Goal: Task Accomplishment & Management: Manage account settings

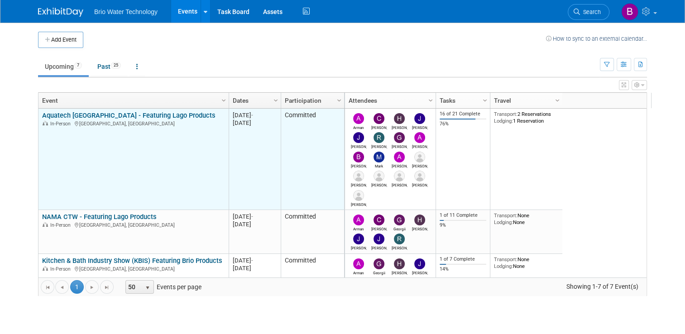
click at [130, 111] on link "Aquatech [GEOGRAPHIC_DATA] - Featuring Lago Products" at bounding box center [128, 115] width 173 height 8
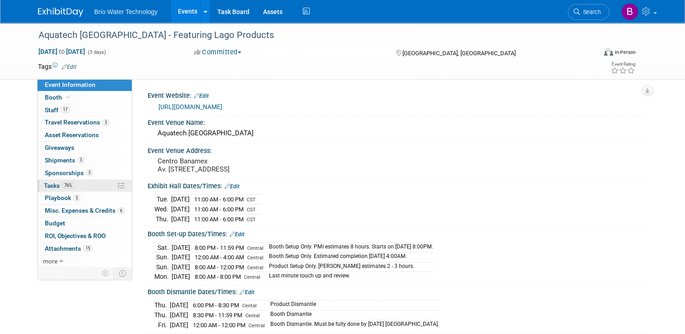
click at [44, 186] on span "Tasks 76%" at bounding box center [59, 185] width 30 height 7
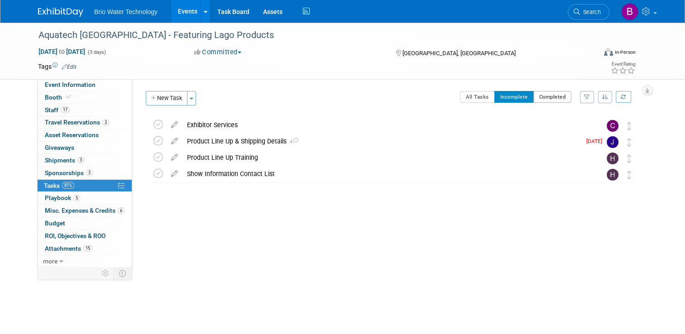
click at [555, 99] on button "Completed" at bounding box center [552, 97] width 38 height 12
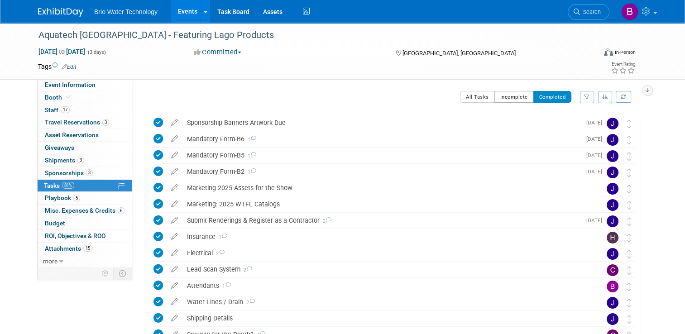
click at [526, 93] on button "Incomplete" at bounding box center [513, 97] width 39 height 12
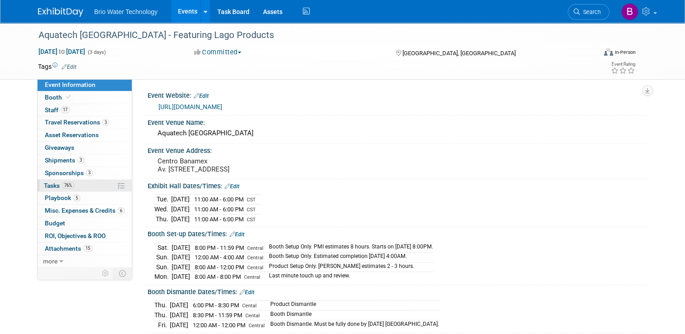
click at [47, 182] on span "Tasks 76%" at bounding box center [59, 185] width 30 height 7
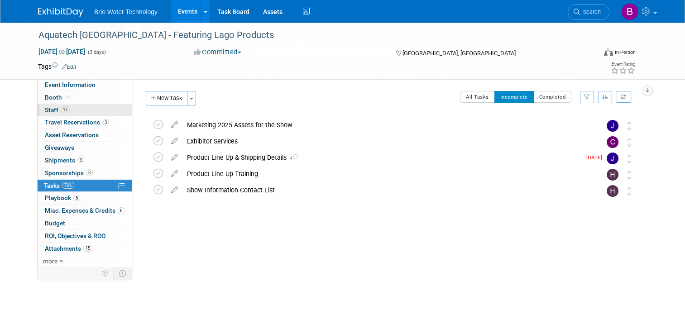
drag, startPoint x: 106, startPoint y: 126, endPoint x: 44, endPoint y: 109, distance: 64.5
click at [45, 109] on span "Staff 17" at bounding box center [57, 109] width 25 height 7
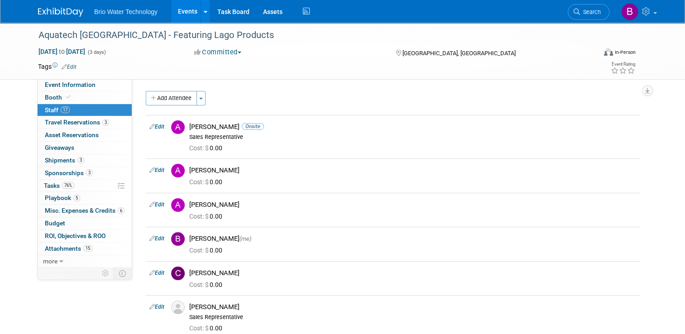
click at [183, 13] on link "Events" at bounding box center [187, 11] width 33 height 23
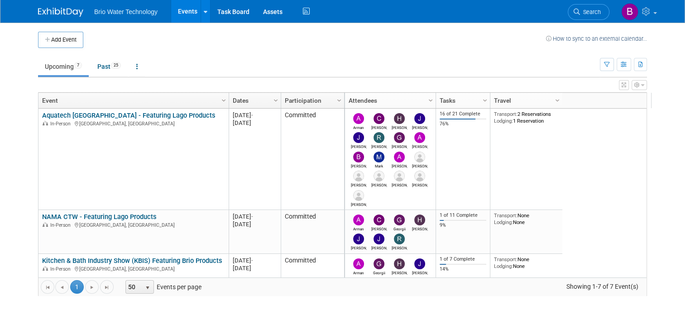
click at [177, 9] on link "Events" at bounding box center [187, 11] width 33 height 23
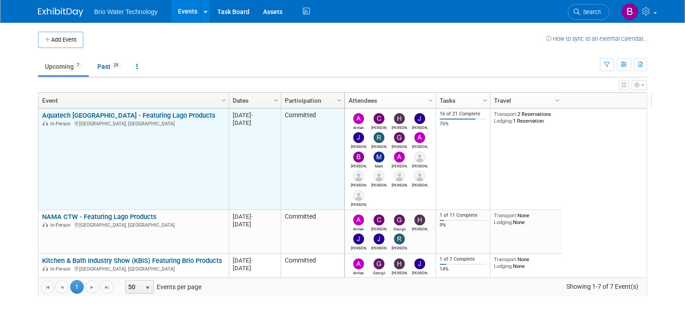
click at [121, 115] on link "Aquatech [GEOGRAPHIC_DATA] - Featuring Lago Products" at bounding box center [128, 115] width 173 height 8
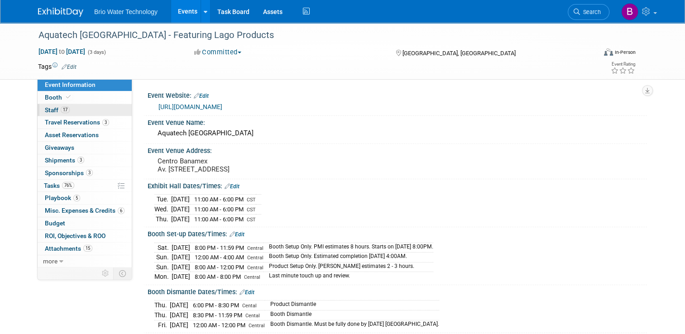
click at [45, 110] on span "Staff 17" at bounding box center [57, 109] width 25 height 7
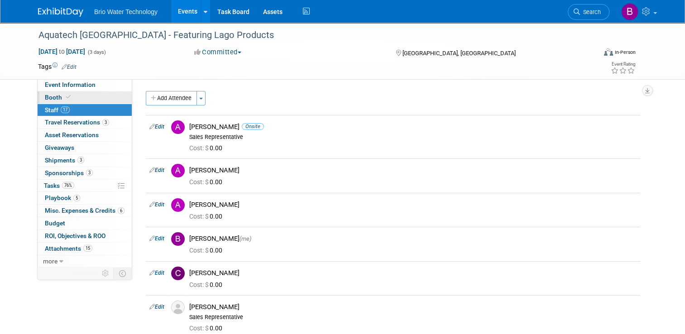
click at [48, 95] on span "Booth" at bounding box center [59, 97] width 28 height 7
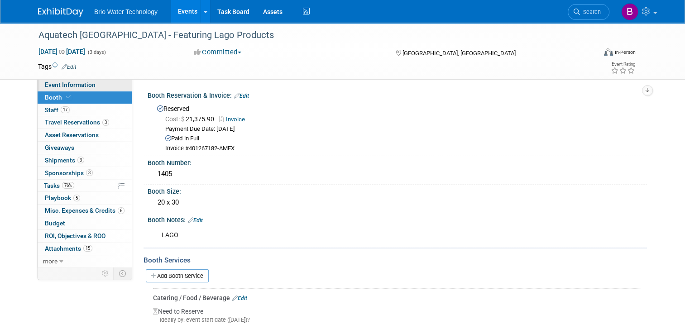
click at [60, 81] on span "Event Information" at bounding box center [70, 84] width 51 height 7
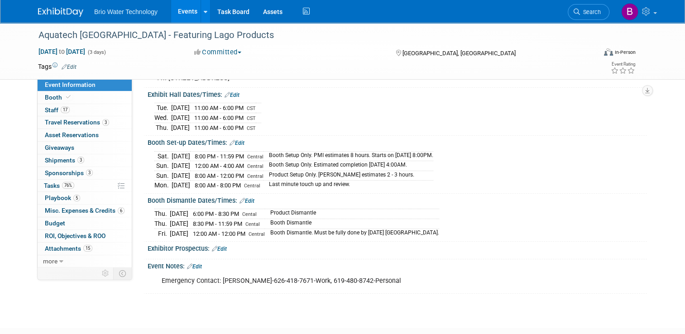
scroll to position [92, 0]
click at [45, 105] on link "17 Staff 17" at bounding box center [85, 110] width 94 height 12
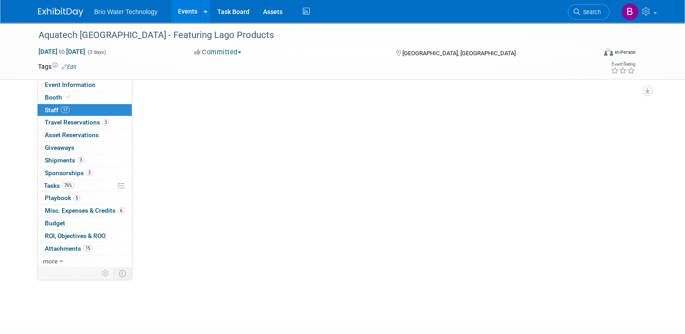
scroll to position [0, 0]
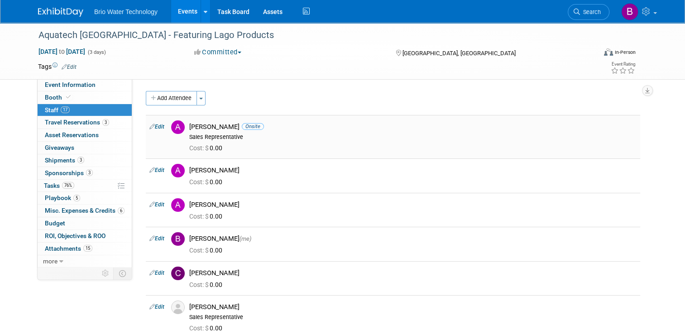
click at [158, 125] on link "Edit" at bounding box center [156, 127] width 15 height 6
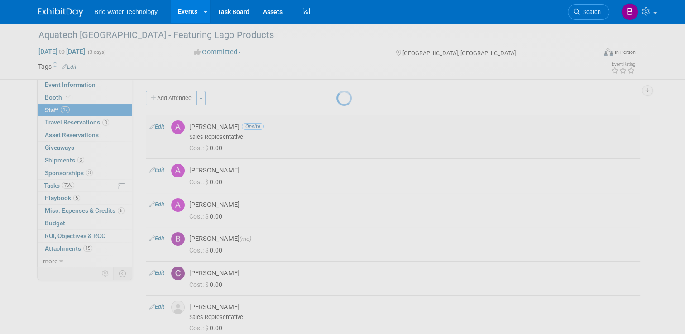
select select "edb58c9e-ef21-40ec-92e4-bc08614fdb06"
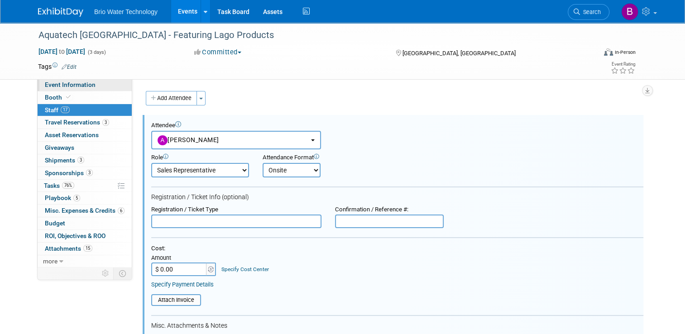
click at [48, 87] on span "Event Information" at bounding box center [70, 84] width 51 height 7
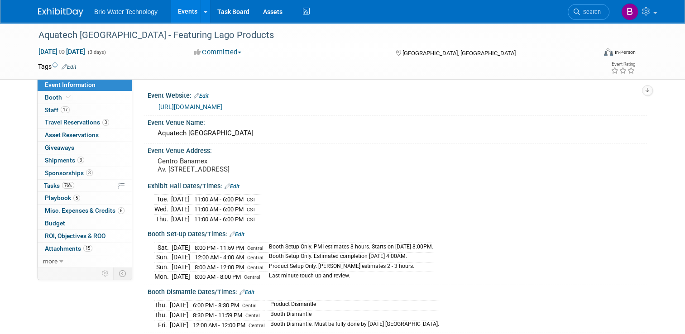
scroll to position [145, 0]
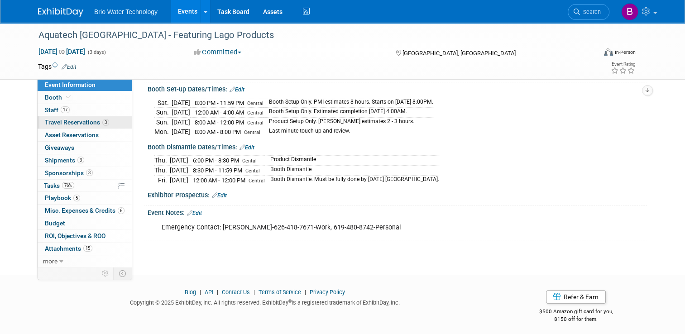
click at [54, 122] on span "Travel Reservations 3" at bounding box center [77, 122] width 64 height 7
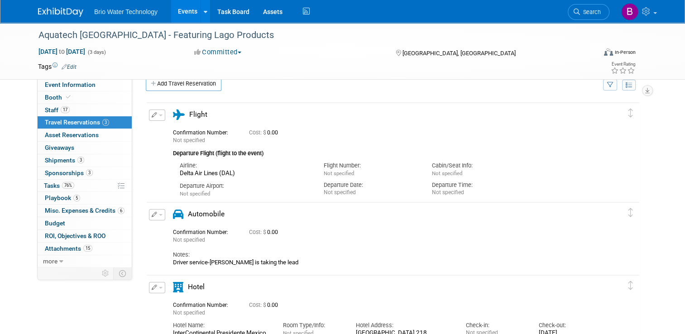
scroll to position [13, 0]
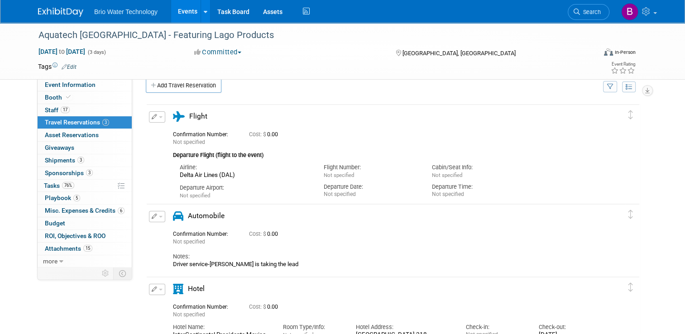
click at [156, 113] on button "button" at bounding box center [157, 116] width 16 height 11
click at [167, 133] on button "Edit Reservation" at bounding box center [187, 132] width 77 height 13
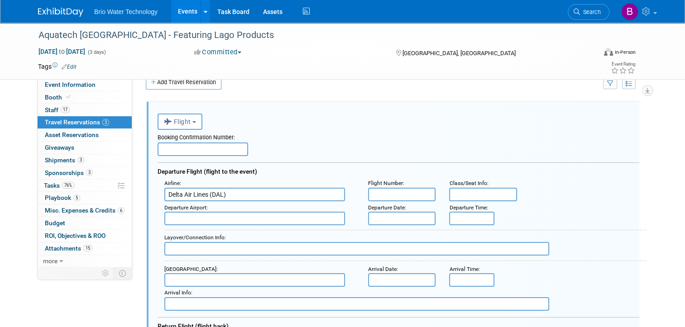
scroll to position [16, 0]
click at [212, 146] on input "text" at bounding box center [203, 149] width 91 height 14
type input "GW4D9Q"
click at [397, 193] on input "text" at bounding box center [402, 194] width 68 height 14
type input "DL7952"
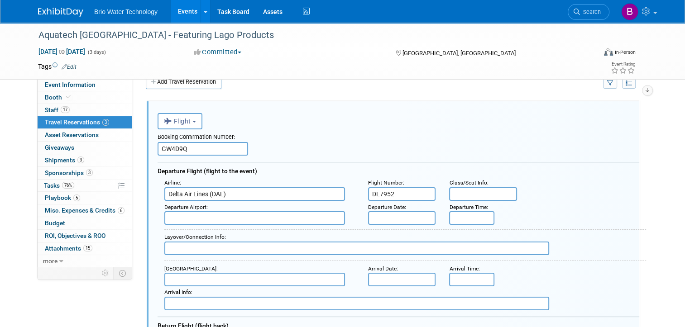
click at [225, 216] on input "text" at bounding box center [254, 218] width 181 height 14
click at [215, 225] on span "LAX - Los Angeles International Airport" at bounding box center [259, 232] width 189 height 14
type input "LAX - Los Angeles International Airport"
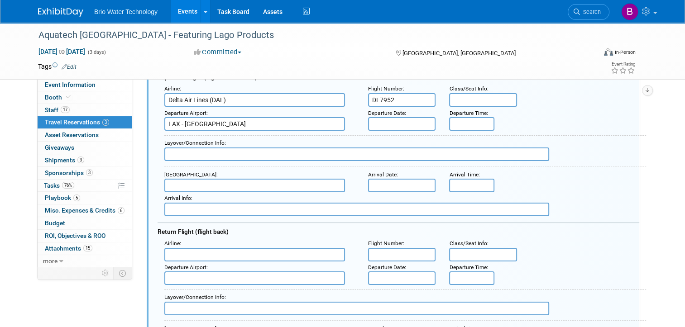
scroll to position [110, 0]
click at [179, 249] on input "text" at bounding box center [254, 255] width 181 height 14
click at [179, 278] on span "Delta Air Lines (DAL)" at bounding box center [259, 284] width 189 height 14
type input "Delta Air Lines (DAL)"
click at [225, 274] on input "text" at bounding box center [254, 279] width 181 height 14
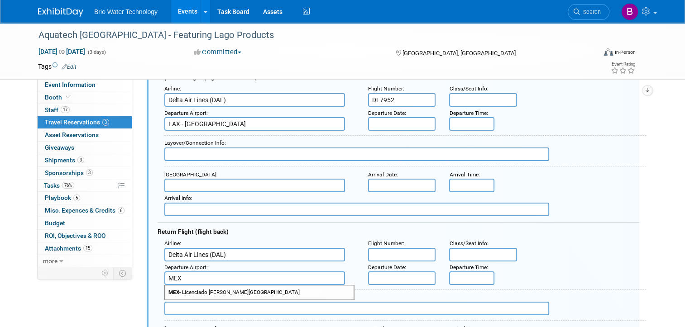
click at [214, 286] on span "MEX - Licenciado Benito Juarez International Airport" at bounding box center [259, 293] width 189 height 14
type input "MEX - Licenciado Benito Juarez International Airport"
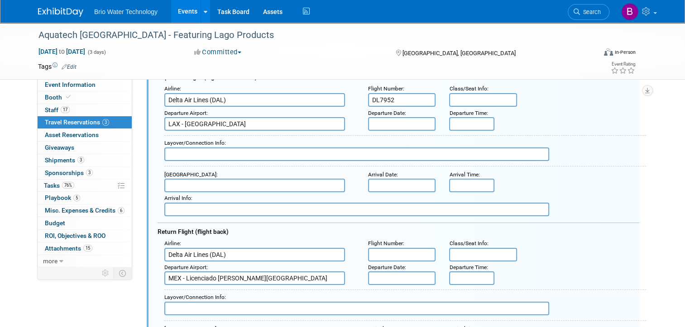
click at [401, 250] on input "text" at bounding box center [402, 255] width 68 height 14
type input "DL7990"
click at [385, 273] on input "text" at bounding box center [402, 279] width 68 height 14
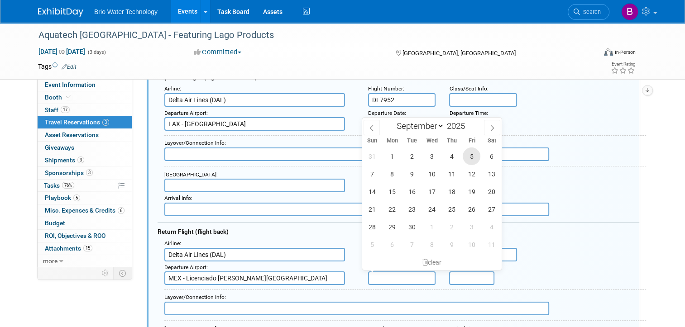
click at [472, 156] on span "5" at bounding box center [472, 157] width 18 height 18
type input "Sep 5, 2025"
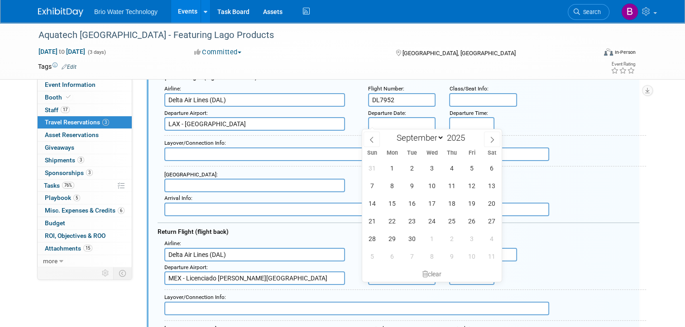
click at [401, 119] on input "text" at bounding box center [402, 124] width 68 height 14
click at [397, 166] on span "1" at bounding box center [392, 168] width 18 height 18
type input "Sep 1, 2025"
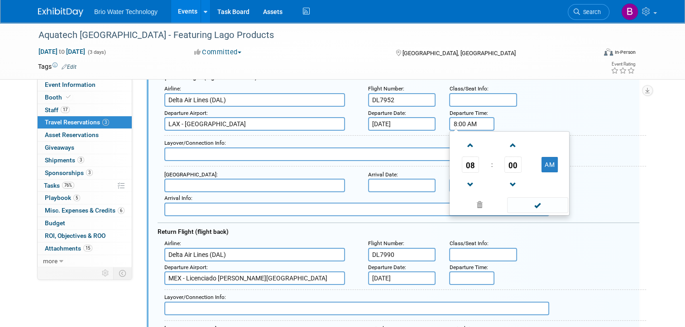
click at [468, 120] on input "8:00 AM" at bounding box center [471, 124] width 45 height 14
click at [465, 178] on span at bounding box center [470, 185] width 16 height 16
click at [509, 162] on span "00" at bounding box center [512, 165] width 17 height 16
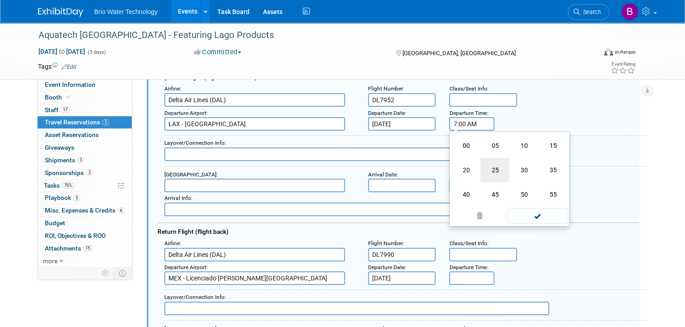
click at [493, 171] on td "25" at bounding box center [494, 170] width 29 height 24
type input "7:25 AM"
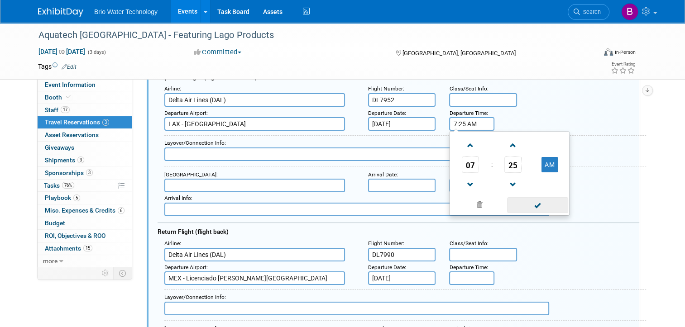
click at [531, 204] on span at bounding box center [537, 205] width 61 height 16
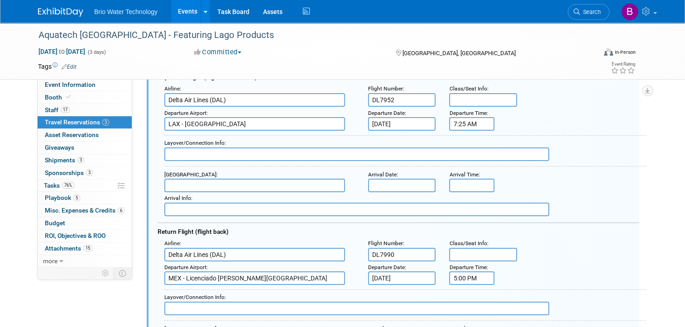
click at [463, 276] on input "5:00 PM" at bounding box center [471, 279] width 45 height 14
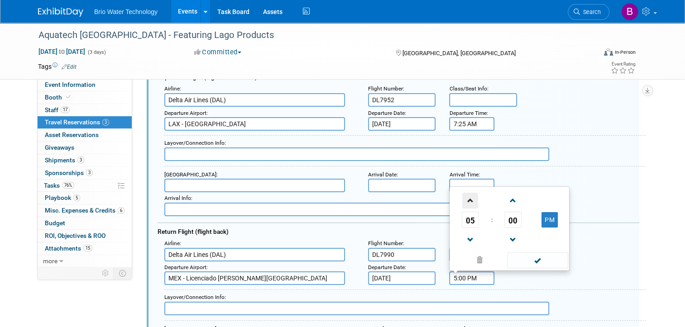
click at [468, 196] on span at bounding box center [470, 201] width 16 height 16
click at [468, 194] on span at bounding box center [470, 201] width 16 height 16
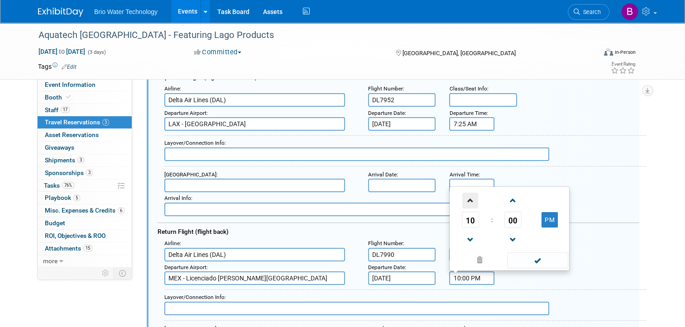
click at [468, 194] on span at bounding box center [470, 201] width 16 height 16
click at [509, 221] on span "00" at bounding box center [512, 220] width 17 height 16
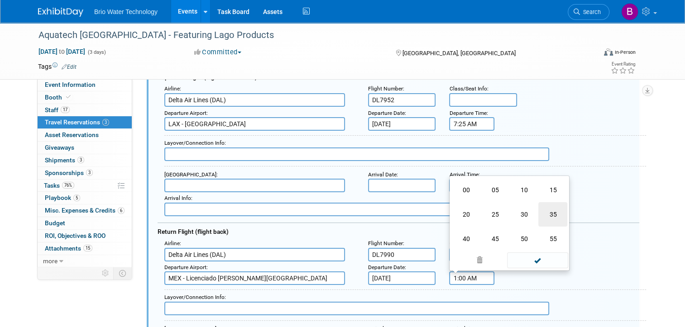
click at [549, 214] on td "35" at bounding box center [552, 214] width 29 height 24
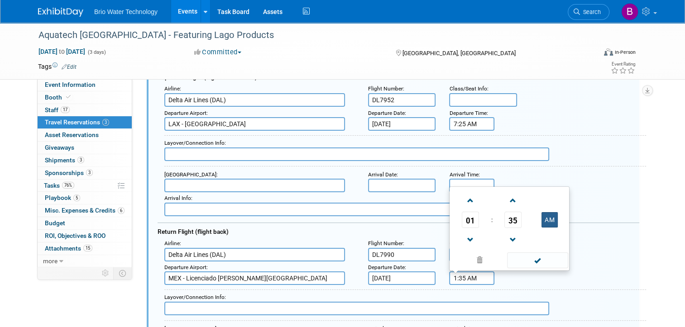
click at [545, 212] on button "AM" at bounding box center [549, 219] width 16 height 15
type input "1:35 PM"
click at [536, 255] on span at bounding box center [537, 261] width 61 height 16
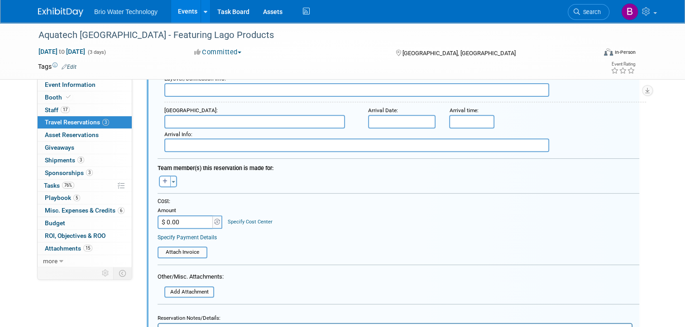
scroll to position [344, 0]
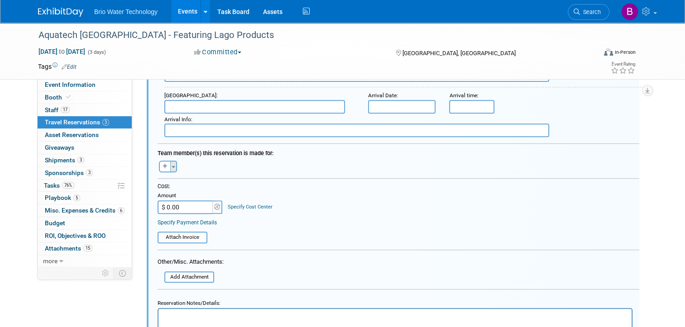
click at [170, 161] on button "Toggle Dropdown" at bounding box center [173, 167] width 7 height 12
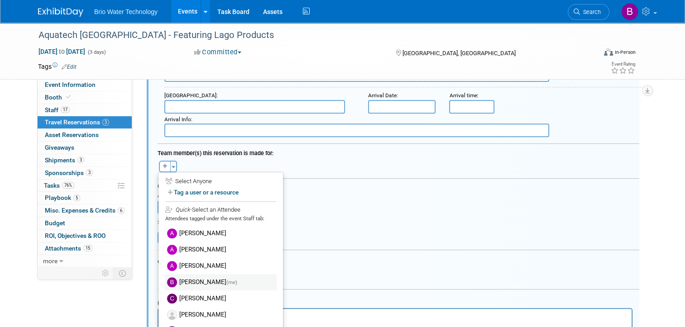
click at [210, 277] on label "Brandye Gahagan (me)" at bounding box center [221, 282] width 112 height 16
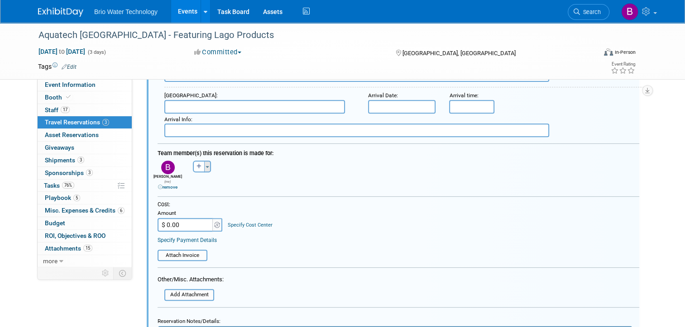
click at [204, 161] on button "Toggle Dropdown" at bounding box center [207, 167] width 7 height 12
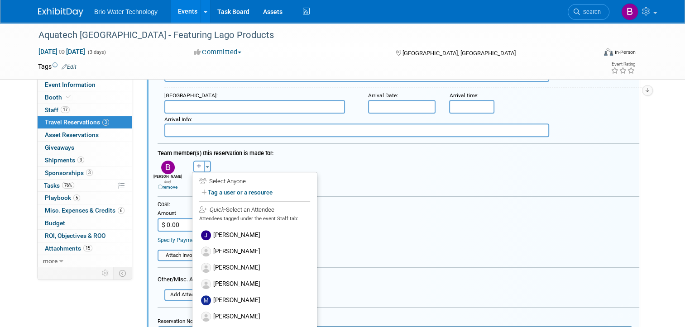
scroll to position [156, 0]
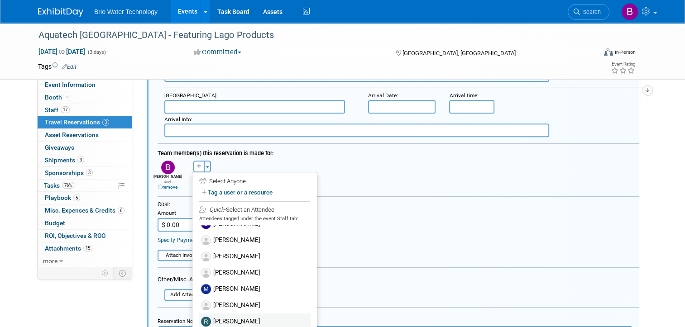
click at [227, 314] on label "[PERSON_NAME]" at bounding box center [255, 322] width 112 height 16
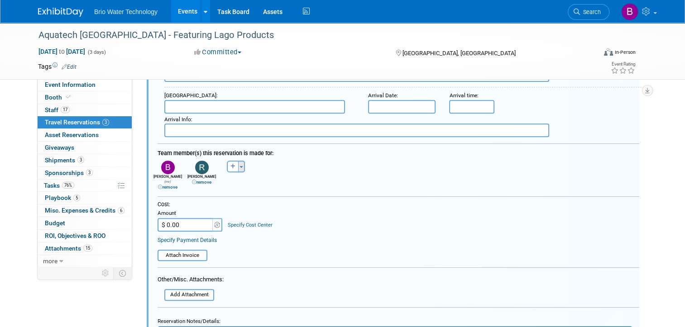
click at [238, 161] on button "Toggle Dropdown" at bounding box center [241, 167] width 7 height 12
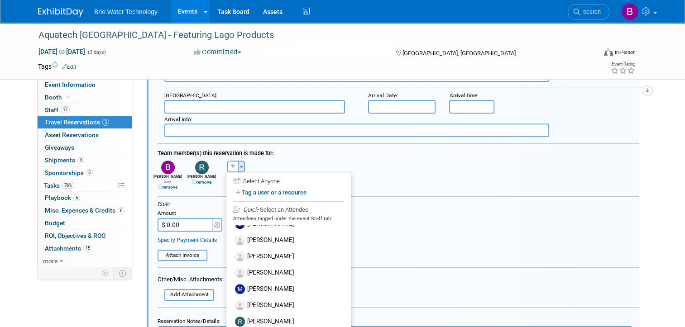
scroll to position [0, 0]
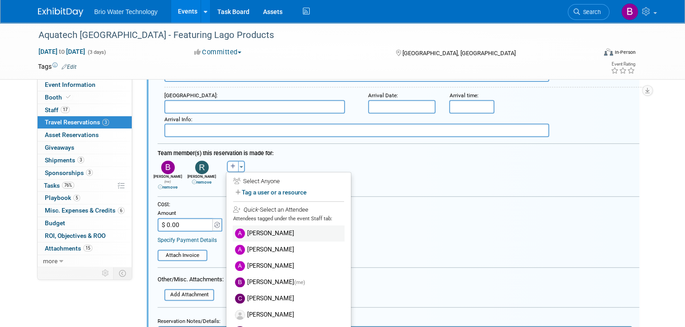
click at [255, 228] on label "[PERSON_NAME]" at bounding box center [289, 233] width 112 height 16
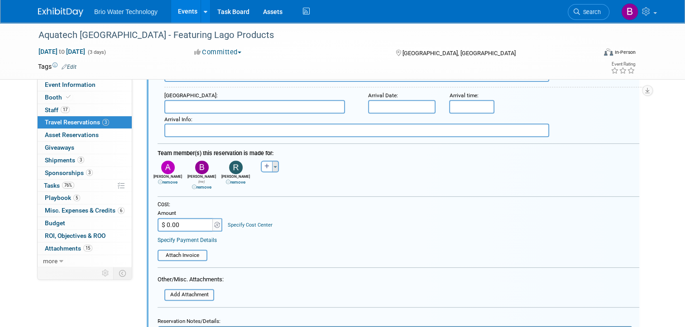
click at [273, 166] on span "button" at bounding box center [275, 167] width 4 height 2
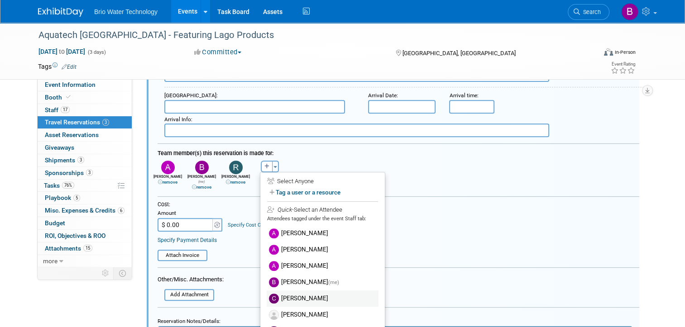
click at [290, 292] on label "[PERSON_NAME]" at bounding box center [323, 299] width 112 height 16
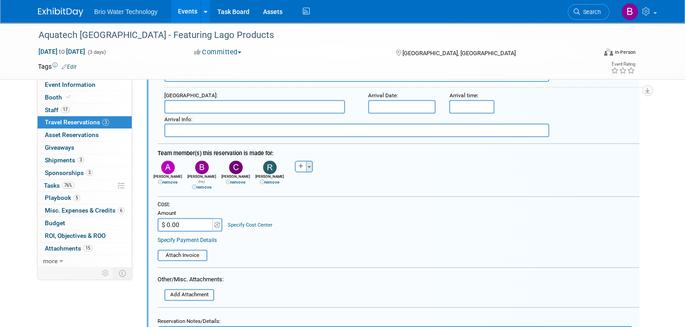
click at [306, 163] on button "Toggle Dropdown" at bounding box center [309, 167] width 7 height 12
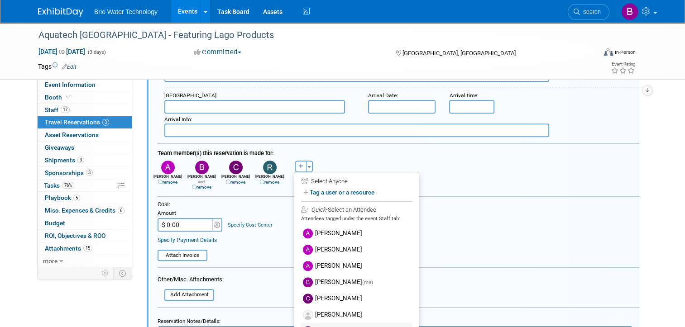
click at [326, 325] on label "[PERSON_NAME]" at bounding box center [357, 331] width 112 height 16
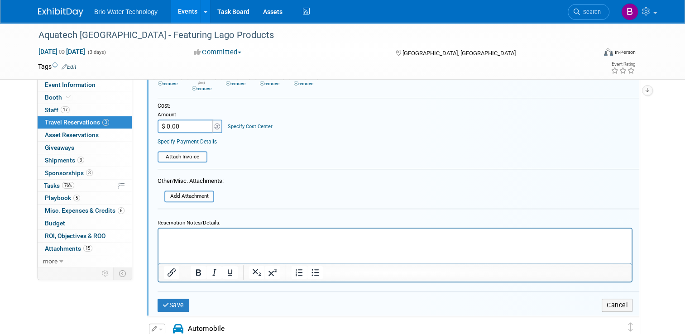
scroll to position [443, 0]
click at [169, 298] on button "Save" at bounding box center [174, 304] width 32 height 13
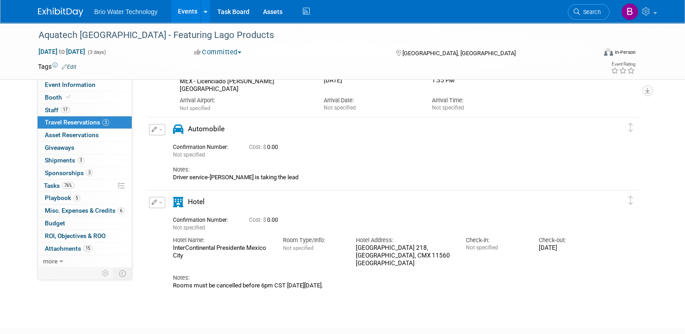
scroll to position [184, 0]
click at [159, 128] on span "button" at bounding box center [161, 129] width 4 height 2
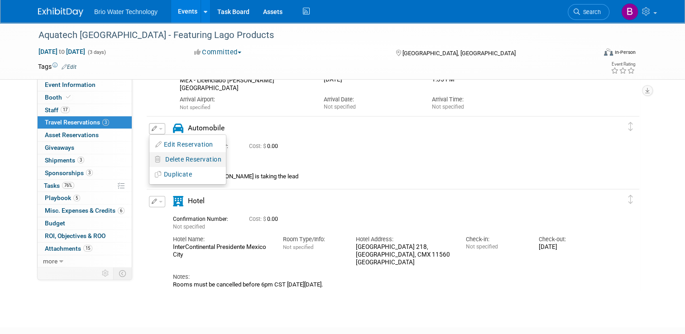
click at [178, 156] on span "Delete Reservation" at bounding box center [193, 159] width 56 height 7
click at [253, 166] on link "Yes" at bounding box center [259, 167] width 26 height 14
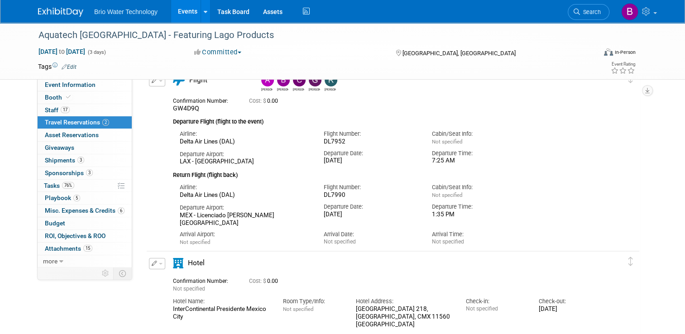
scroll to position [45, 0]
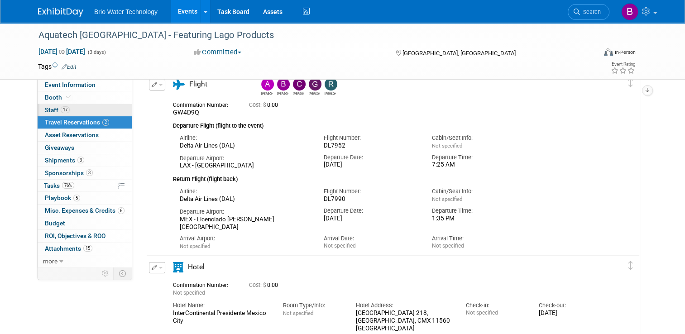
click at [49, 111] on span "Staff 17" at bounding box center [57, 109] width 25 height 7
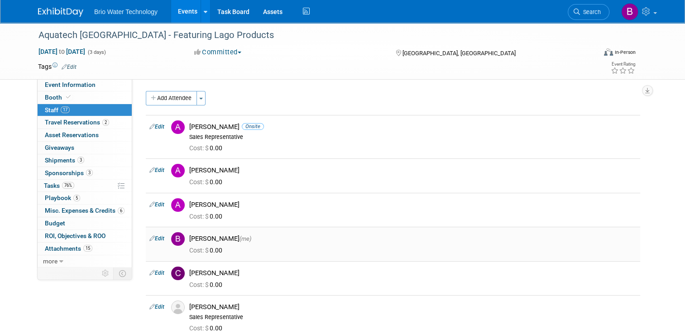
click at [154, 238] on link "Edit" at bounding box center [156, 238] width 15 height 6
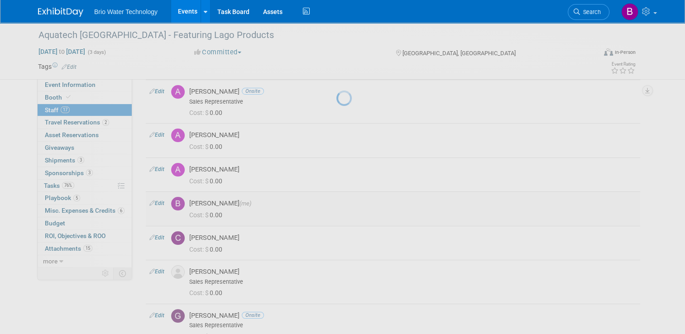
select select "1d4708bf-b2fe-4979-a729-2cc68fe6ce2a"
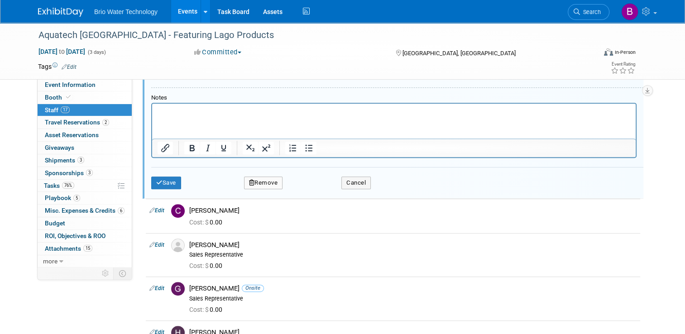
scroll to position [385, 0]
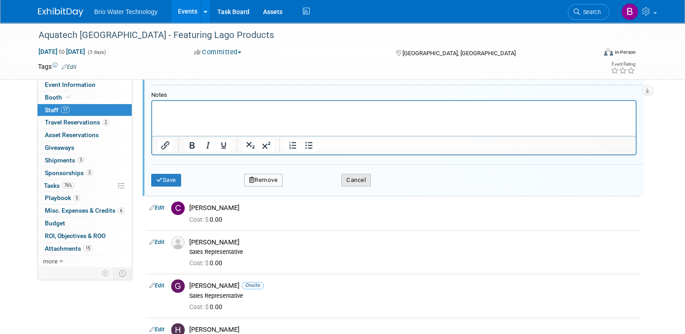
click at [361, 178] on button "Cancel" at bounding box center [355, 180] width 29 height 13
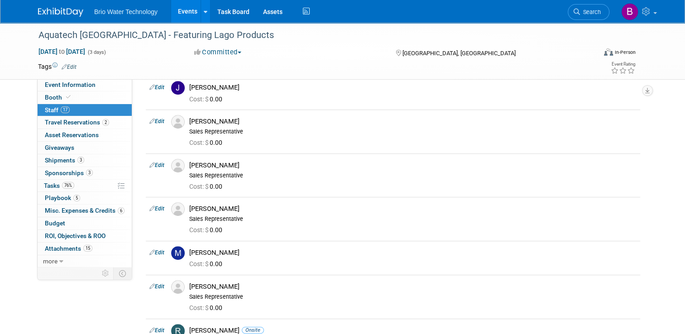
scroll to position [67, 0]
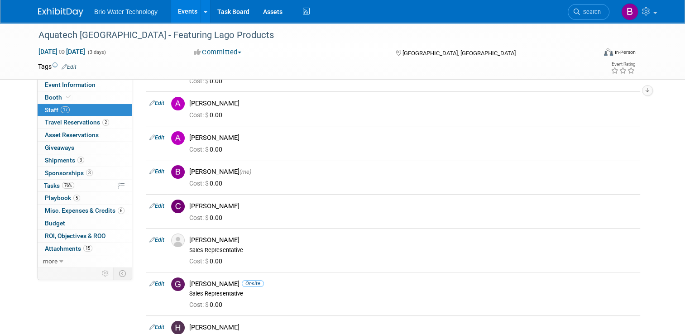
click at [181, 10] on link "Events" at bounding box center [187, 11] width 33 height 23
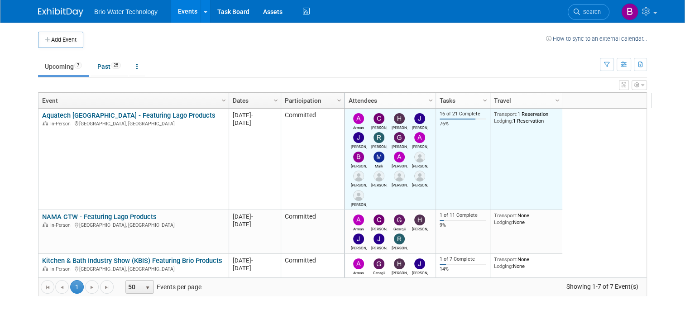
click at [414, 158] on img at bounding box center [419, 157] width 11 height 11
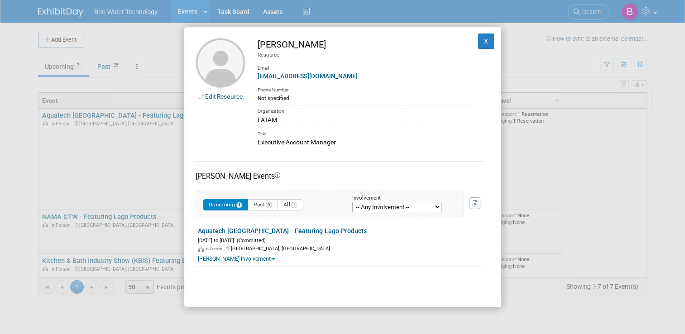
click at [439, 208] on select "-- Any Involvement -- Created the event Tagged as Attendee Tagged in Travel Res…" at bounding box center [396, 207] width 89 height 10
click at [434, 159] on div "Edit Resource Ernesto Esteban Kokovic Resource Email ernesteban0@gmail.com Phon…" at bounding box center [342, 167] width 317 height 281
click at [217, 96] on link "Edit Resource" at bounding box center [224, 96] width 38 height 7
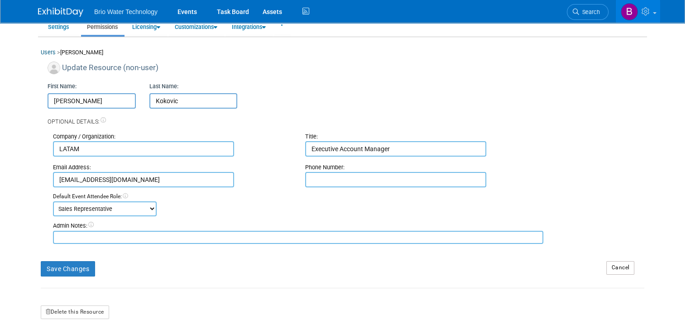
scroll to position [45, 0]
click at [625, 268] on link "Cancel" at bounding box center [620, 267] width 28 height 14
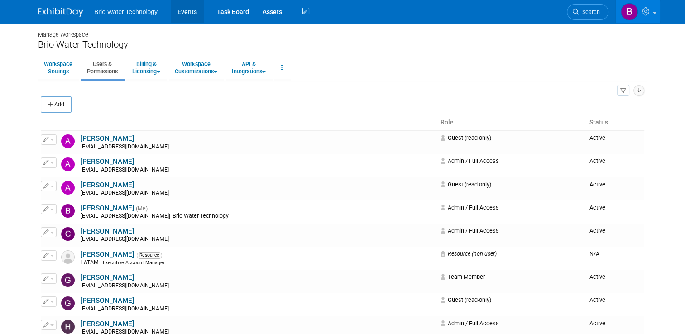
click at [177, 11] on link "Events" at bounding box center [187, 11] width 33 height 23
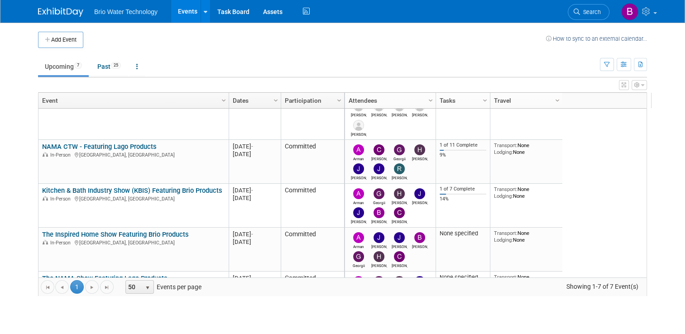
scroll to position [70, 0]
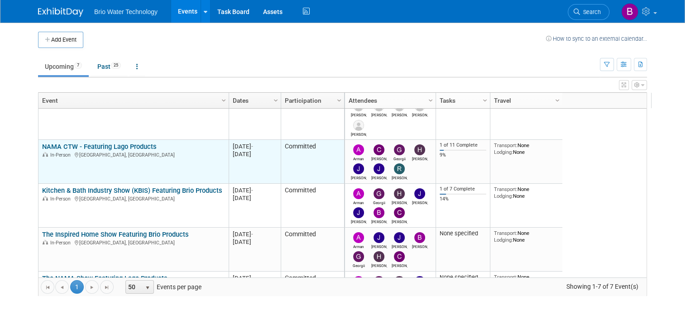
click at [114, 147] on link "NAMA CTW - Featuring Lago Products" at bounding box center [99, 147] width 115 height 8
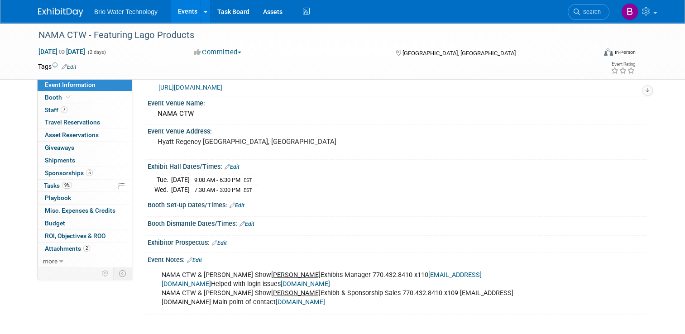
scroll to position [17, 0]
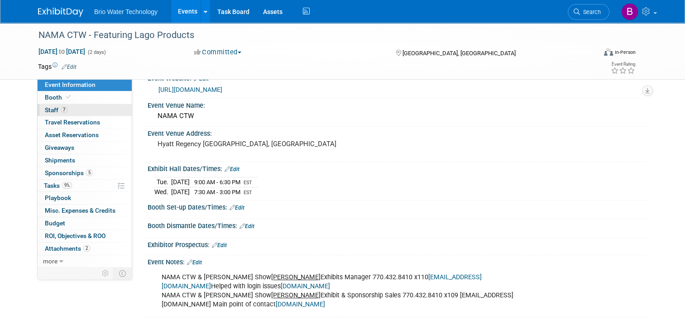
click at [51, 108] on span "Staff 7" at bounding box center [56, 109] width 23 height 7
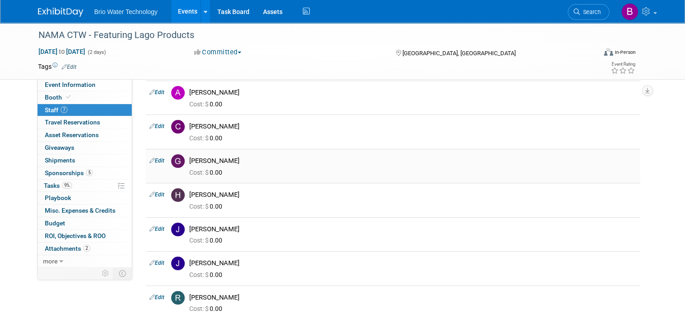
scroll to position [35, 0]
click at [420, 169] on div "Cost: $ 0.00" at bounding box center [412, 172] width 447 height 8
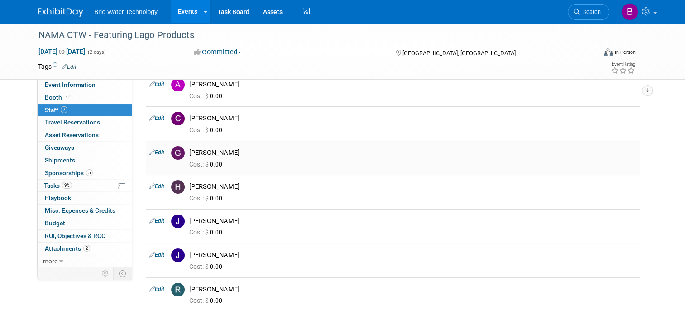
scroll to position [0, 0]
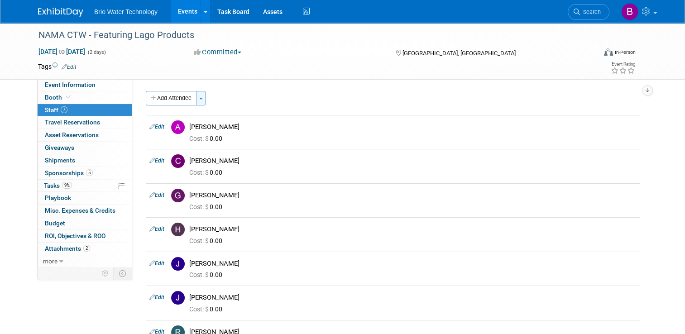
click at [197, 95] on button "Toggle Dropdown" at bounding box center [200, 98] width 9 height 14
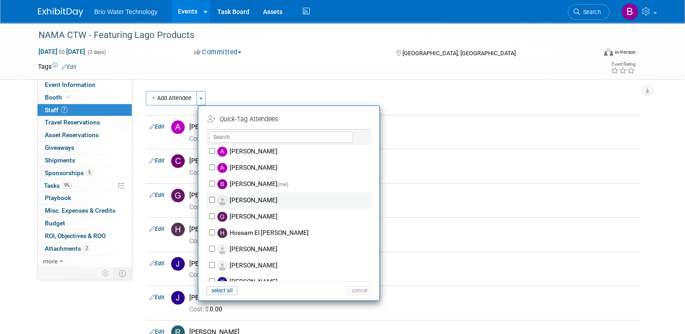
scroll to position [2, 0]
click at [355, 291] on button "cancel" at bounding box center [359, 290] width 23 height 9
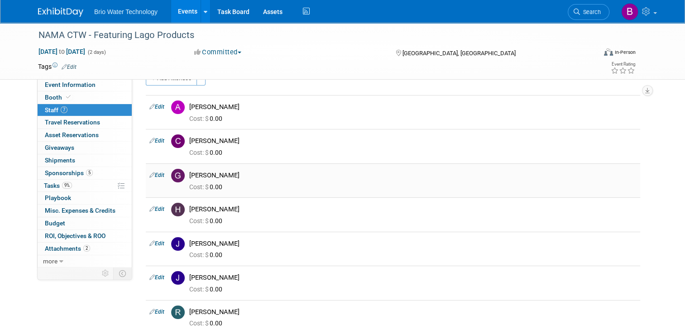
scroll to position [19, 0]
click at [158, 275] on link "Edit" at bounding box center [156, 278] width 15 height 6
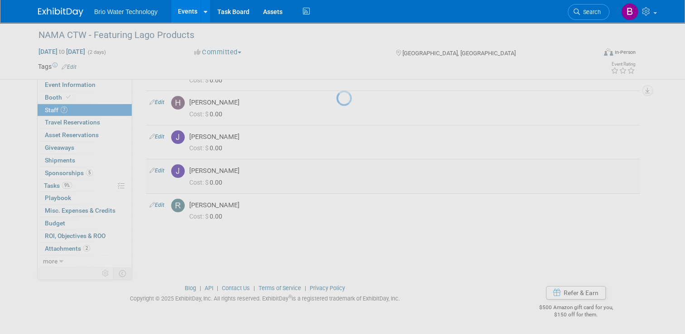
select select "94525f3d-1014-406d-89bf-950b3c2eba7e"
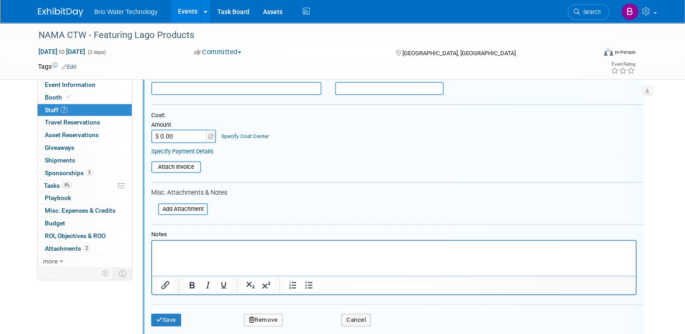
scroll to position [304, 0]
click at [254, 316] on button "Remove" at bounding box center [263, 319] width 39 height 13
click at [308, 322] on link "Yes" at bounding box center [313, 322] width 26 height 14
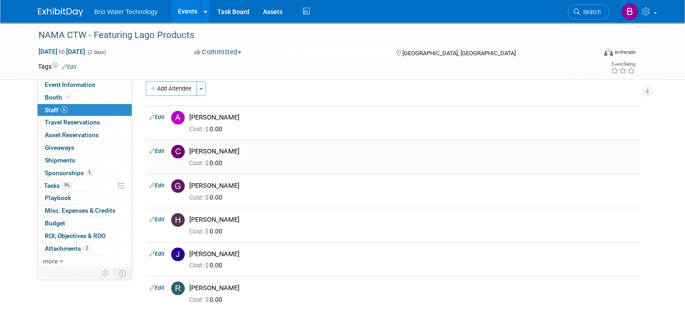
scroll to position [10, 0]
click at [151, 147] on link "Edit" at bounding box center [156, 150] width 15 height 6
select select "3e9f6ac7-b647-4548-8c3a-2c9413a5b3a3"
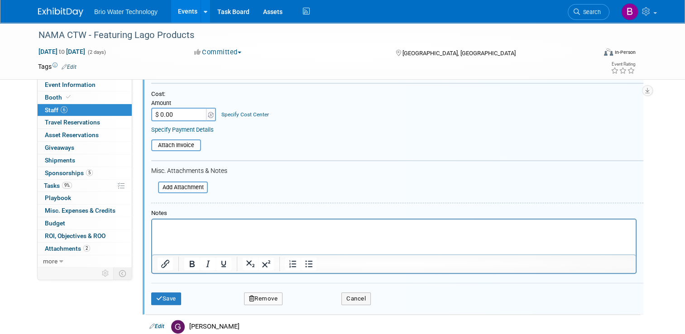
scroll to position [189, 0]
click at [258, 299] on button "Remove" at bounding box center [263, 298] width 39 height 13
click at [308, 305] on link "Yes" at bounding box center [313, 303] width 26 height 14
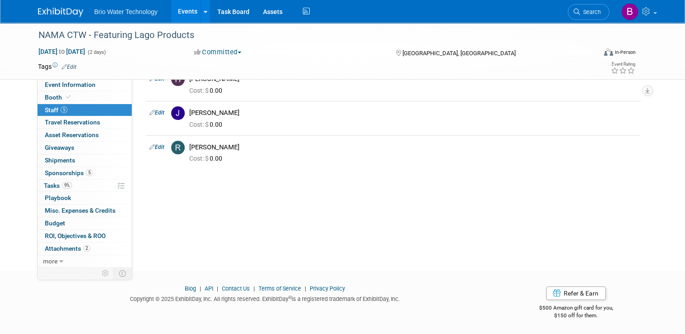
scroll to position [0, 0]
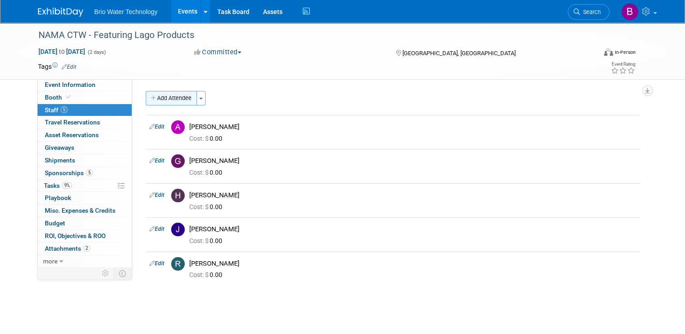
click at [181, 93] on button "Add Attendee" at bounding box center [171, 98] width 51 height 14
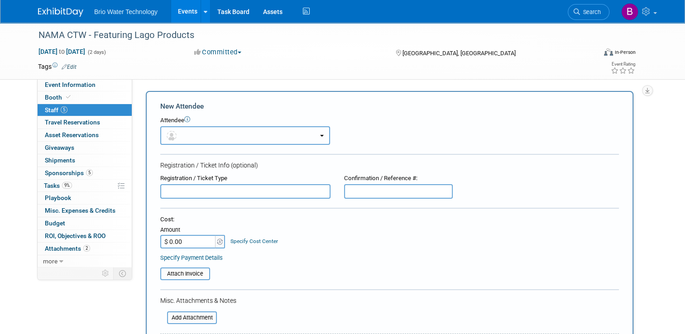
click at [313, 143] on button "button" at bounding box center [245, 135] width 170 height 19
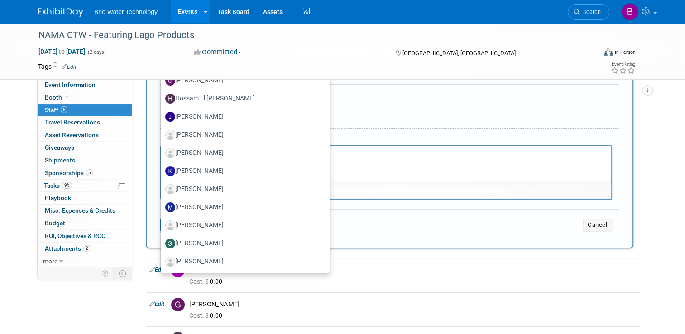
scroll to position [206, 0]
click at [196, 206] on label "[PERSON_NAME]" at bounding box center [242, 207] width 155 height 14
click at [162, 206] on input "[PERSON_NAME]" at bounding box center [159, 206] width 6 height 6
select select "6ab8f811-7c61-4910-8a38-72b75930ed32"
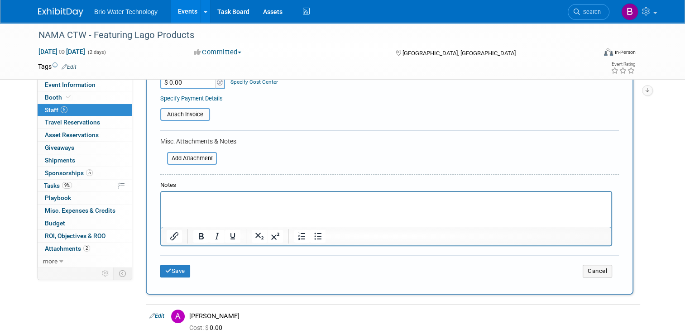
scroll to position [222, 0]
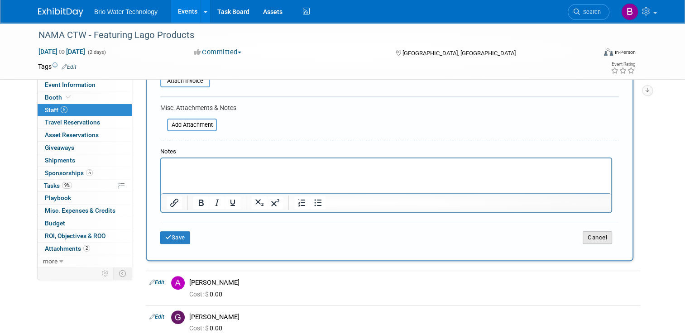
click at [593, 233] on button "Cancel" at bounding box center [597, 237] width 29 height 13
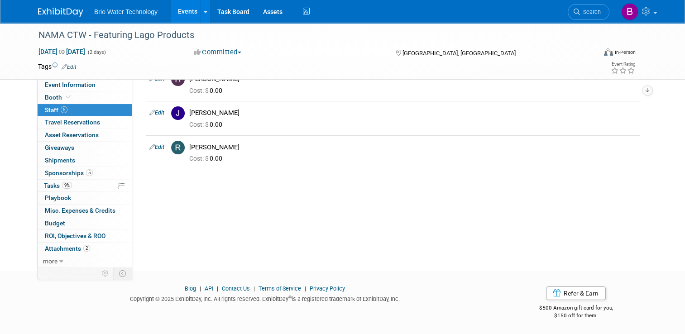
scroll to position [0, 0]
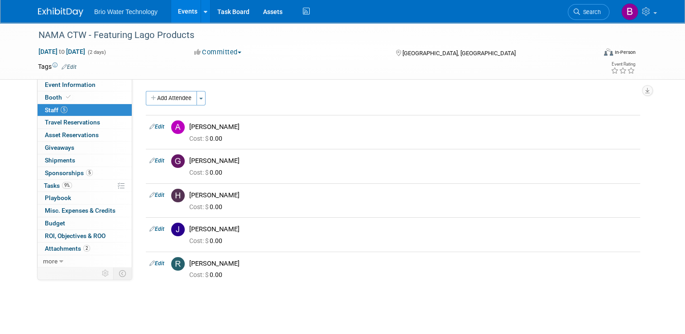
click at [182, 11] on link "Events" at bounding box center [187, 11] width 33 height 23
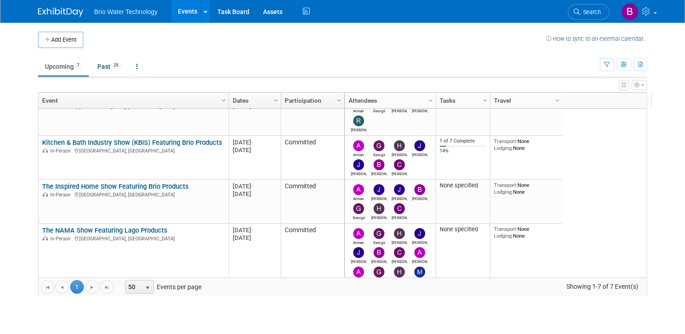
scroll to position [120, 0]
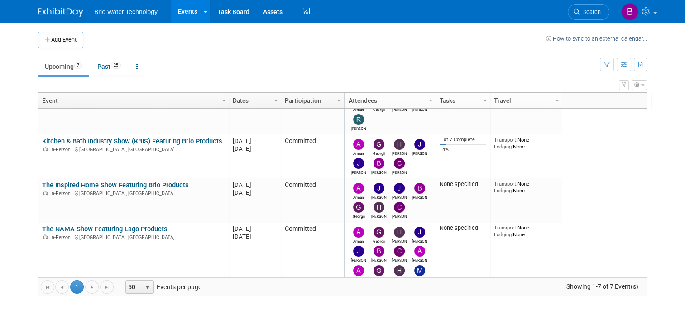
click at [582, 193] on div "Arman Cynthia Harry James James Ryan Giancarlo Angela Brandye Mark Arturo Ernes…" at bounding box center [501, 193] width 314 height 169
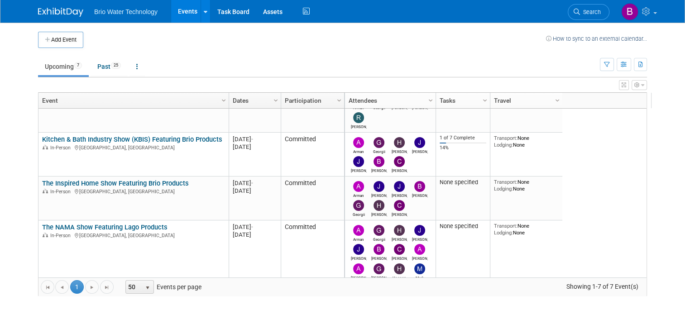
scroll to position [125, 0]
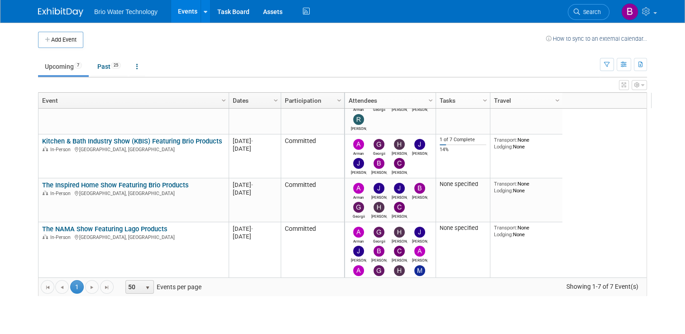
drag, startPoint x: 582, startPoint y: 193, endPoint x: 602, endPoint y: 190, distance: 19.7
click at [602, 190] on div "Arman Cynthia Harry James James Ryan Giancarlo Angela Brandye Mark Arturo Ernes…" at bounding box center [501, 193] width 314 height 169
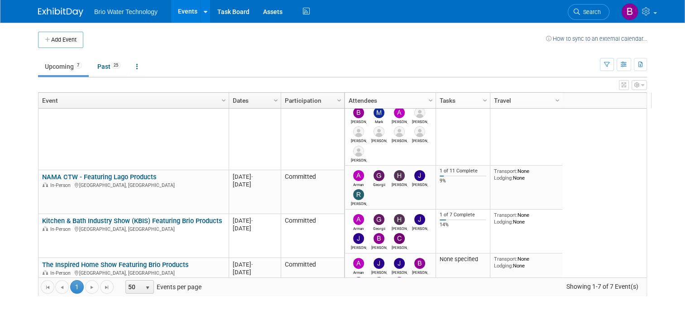
scroll to position [45, 0]
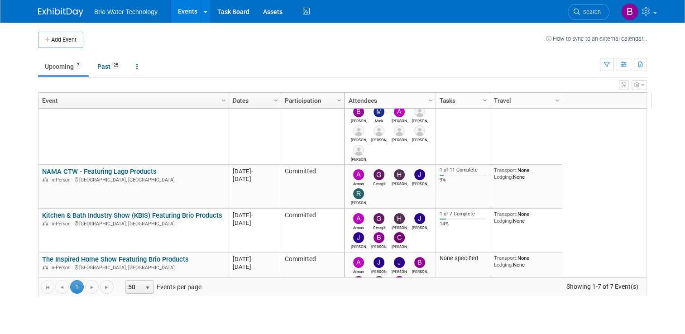
click at [672, 297] on body "Brio Water Technology Events Add Event Bulk Upload Events Shareable Event Board…" at bounding box center [342, 167] width 685 height 334
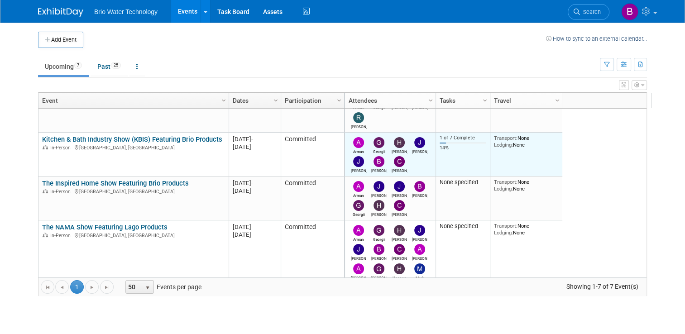
scroll to position [129, 0]
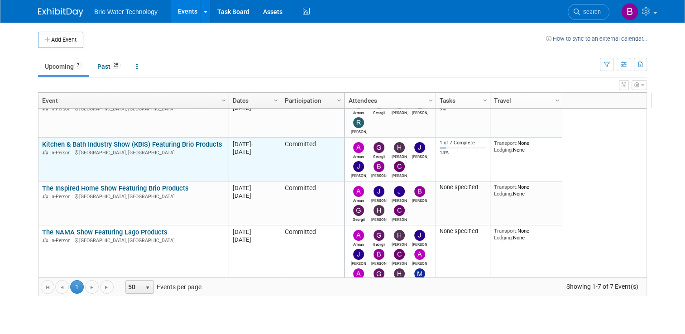
click at [136, 141] on link "Kitchen & Bath Industry Show (KBIS) Featuring Brio Products" at bounding box center [132, 144] width 180 height 8
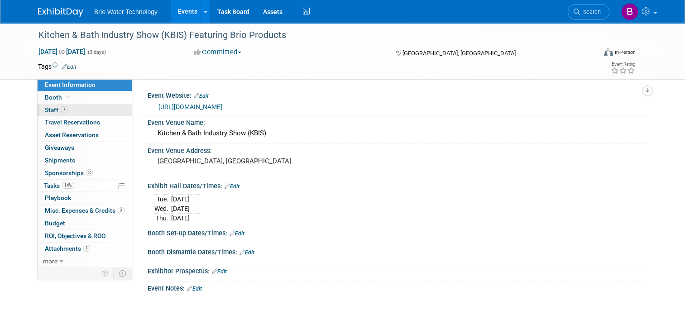
click at [48, 111] on span "Staff 7" at bounding box center [56, 109] width 23 height 7
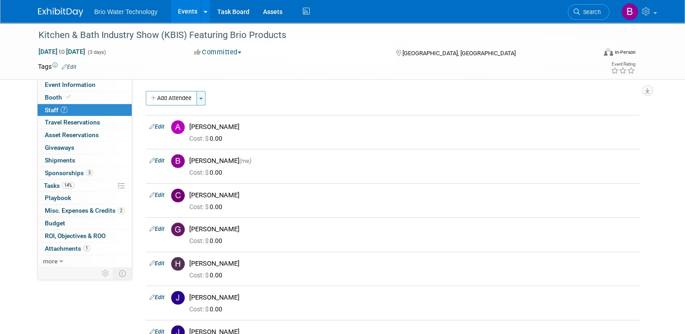
click at [196, 97] on button "Toggle Dropdown" at bounding box center [200, 98] width 9 height 14
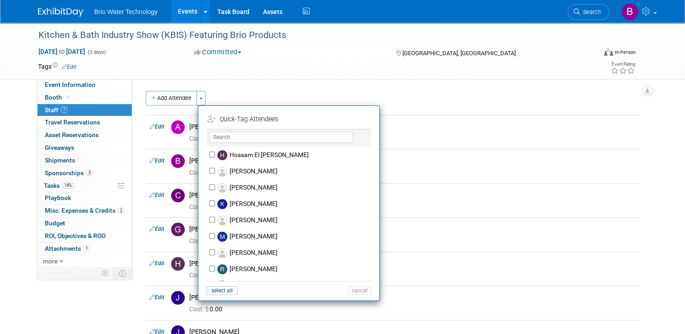
scroll to position [64, 0]
click at [209, 200] on input "[PERSON_NAME]" at bounding box center [212, 203] width 6 height 6
checkbox input "true"
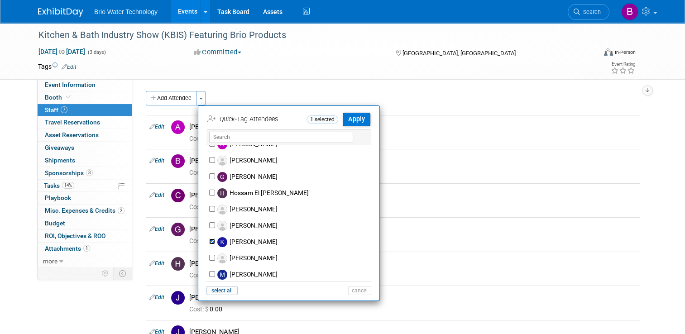
scroll to position [30, 0]
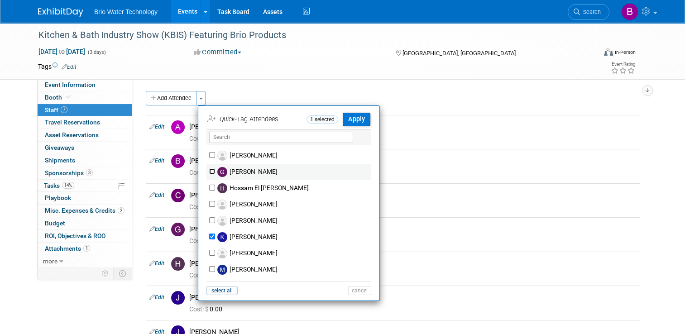
click at [209, 170] on input "[PERSON_NAME]" at bounding box center [212, 171] width 6 height 6
checkbox input "true"
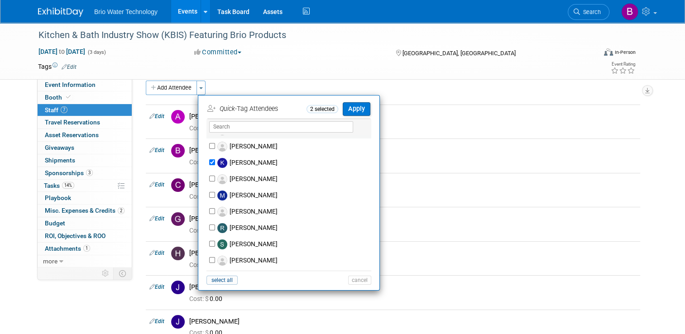
scroll to position [11, 0]
click at [209, 226] on input "[PERSON_NAME]" at bounding box center [212, 227] width 6 height 6
checkbox input "true"
click at [209, 193] on input "[PERSON_NAME]" at bounding box center [212, 194] width 6 height 6
checkbox input "true"
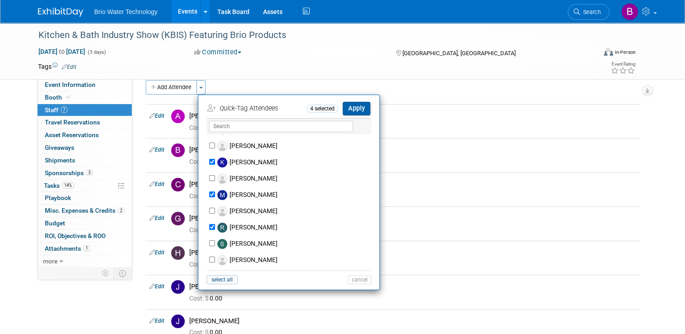
click at [353, 102] on button "Apply" at bounding box center [357, 108] width 28 height 13
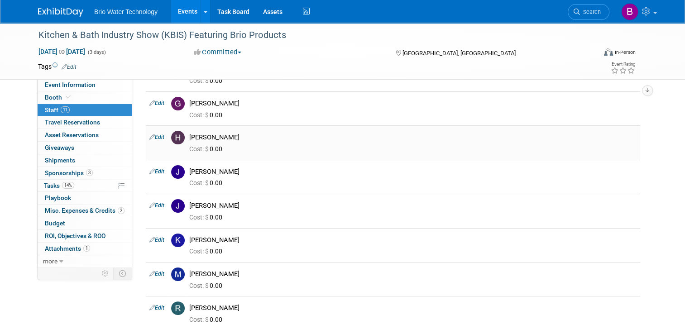
scroll to position [0, 0]
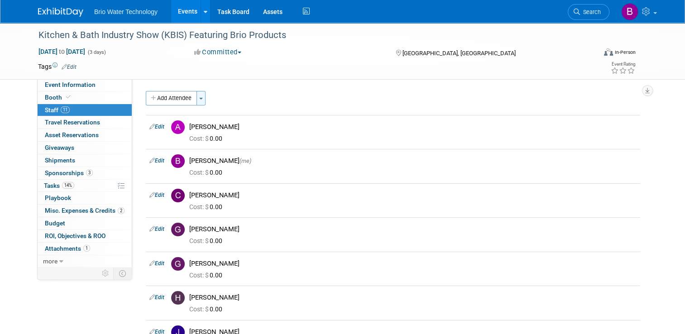
click at [197, 101] on button "Toggle Dropdown" at bounding box center [200, 98] width 9 height 14
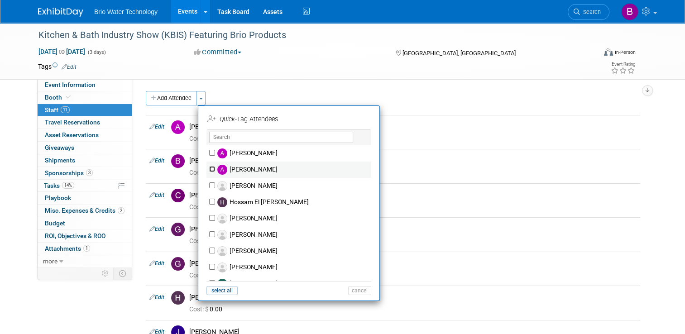
click at [209, 168] on input "[PERSON_NAME]" at bounding box center [212, 169] width 6 height 6
checkbox input "false"
click at [436, 213] on td "[PERSON_NAME] Cost: $ 0.00" at bounding box center [413, 200] width 455 height 34
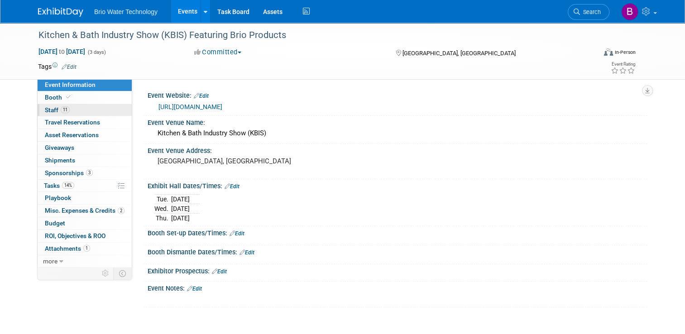
click at [45, 108] on span "Staff 11" at bounding box center [57, 109] width 25 height 7
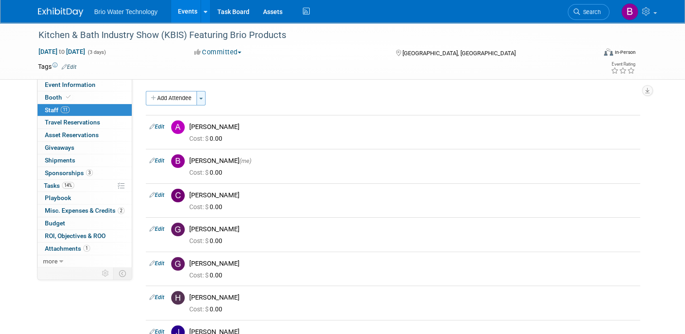
click at [199, 98] on span "button" at bounding box center [201, 99] width 4 height 2
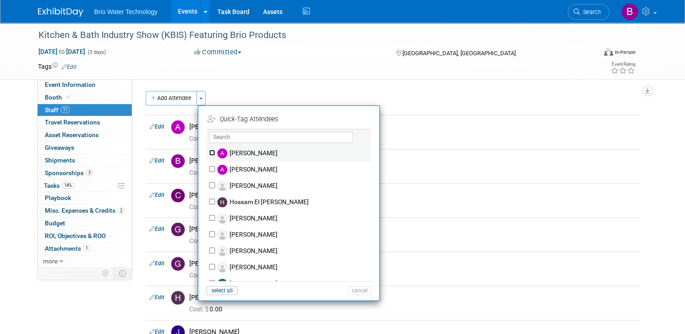
click at [209, 152] on input "[PERSON_NAME]" at bounding box center [212, 153] width 6 height 6
checkbox input "true"
click at [351, 118] on button "Apply" at bounding box center [357, 119] width 28 height 13
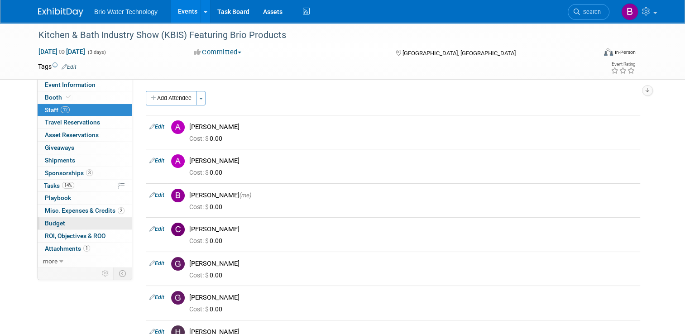
click at [56, 226] on link "Budget" at bounding box center [85, 223] width 94 height 12
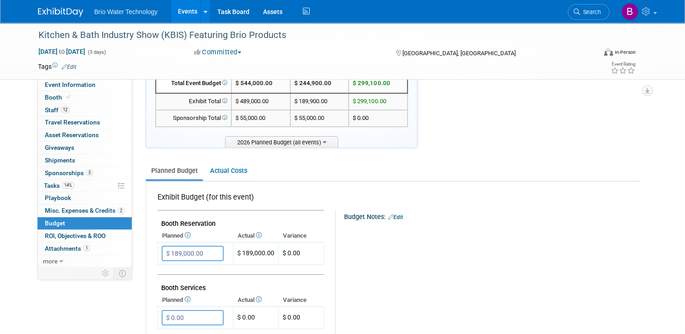
scroll to position [45, 0]
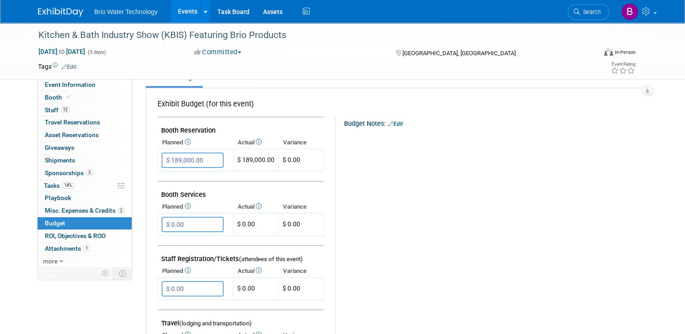
scroll to position [139, 0]
click at [170, 223] on input "$ 0.00" at bounding box center [193, 223] width 62 height 15
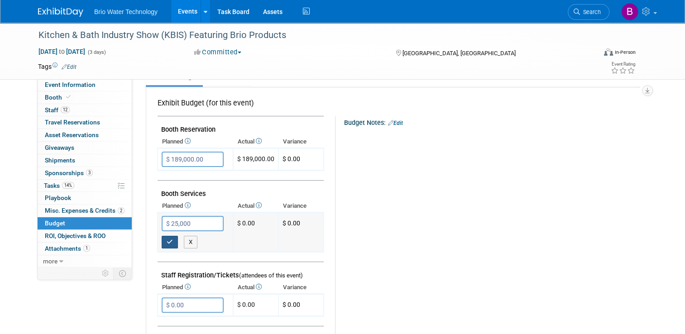
type input "$ 25,000.00"
click at [167, 239] on icon "button" at bounding box center [170, 242] width 6 height 6
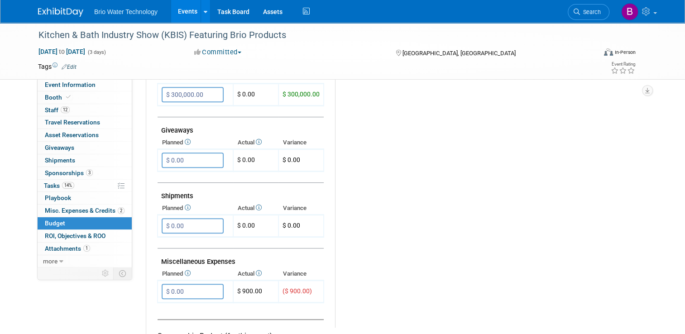
scroll to position [397, 0]
click at [167, 283] on input "$ 0.00" at bounding box center [193, 290] width 62 height 15
type input "$ 1,500.00"
click at [167, 306] on icon "button" at bounding box center [170, 309] width 6 height 6
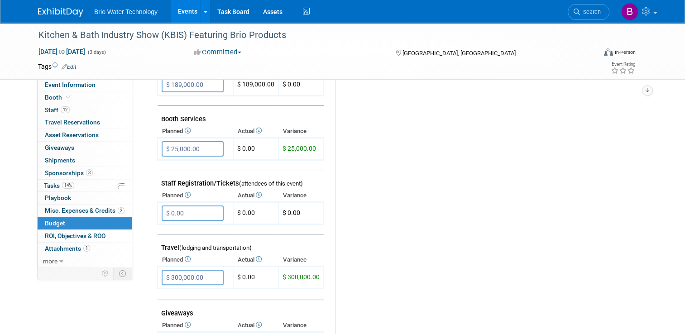
scroll to position [0, 0]
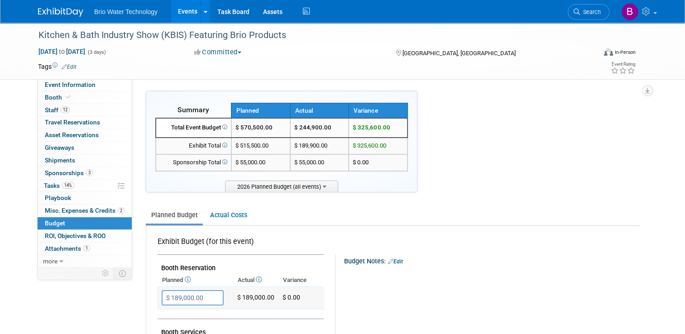
click at [170, 295] on input "$ 189,000.00" at bounding box center [193, 297] width 62 height 15
click at [168, 295] on input "$ 189,000.00" at bounding box center [193, 297] width 62 height 15
type input "$ 489,000.00"
click at [162, 313] on button "button" at bounding box center [170, 316] width 16 height 13
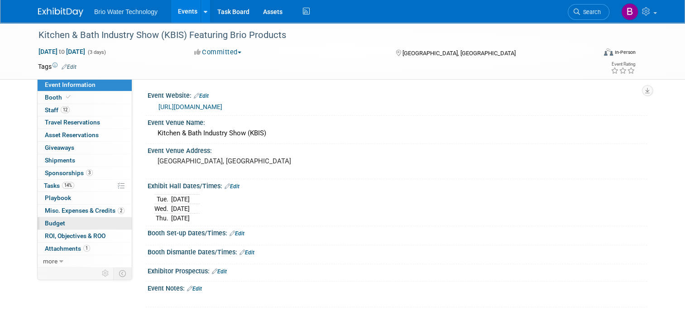
click at [45, 223] on span "Budget" at bounding box center [55, 223] width 20 height 7
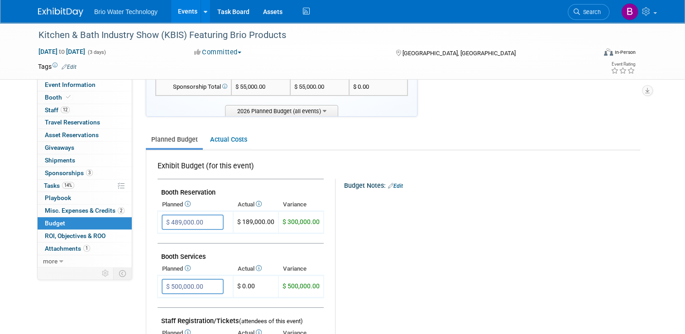
scroll to position [76, 0]
click at [171, 218] on input "$ 489,000.00" at bounding box center [193, 221] width 62 height 15
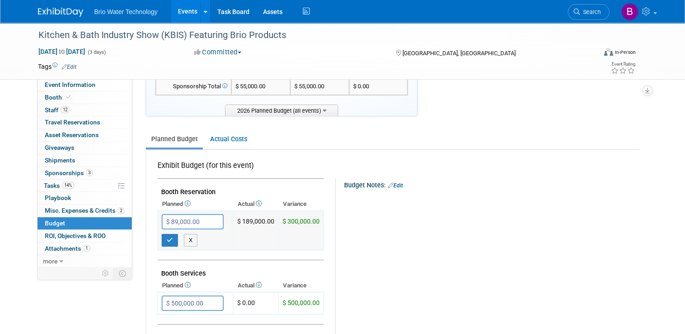
type input "$ 189,000.00"
click at [167, 237] on icon "button" at bounding box center [170, 240] width 6 height 6
